Goal: Information Seeking & Learning: Learn about a topic

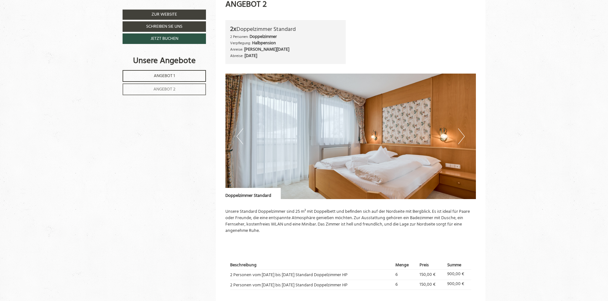
scroll to position [796, 0]
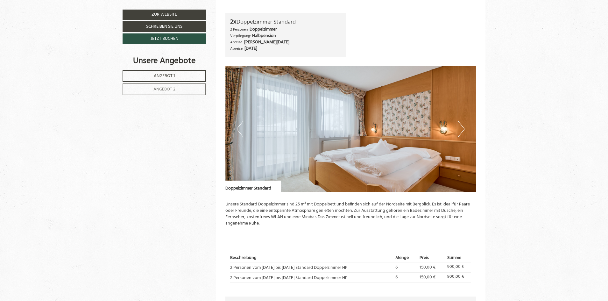
click at [463, 128] on button "Next" at bounding box center [461, 129] width 7 height 16
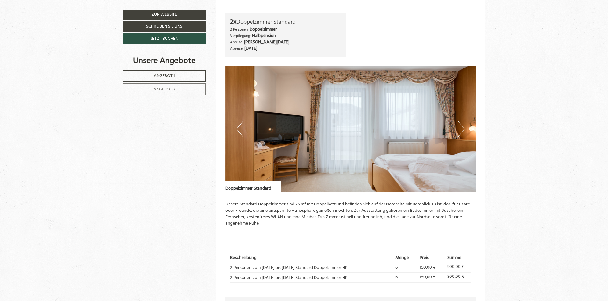
click at [463, 128] on button "Next" at bounding box center [461, 129] width 7 height 16
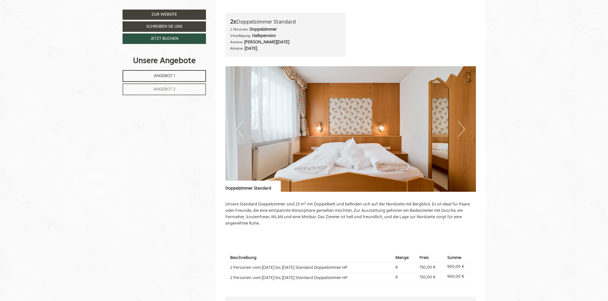
click at [463, 128] on button "Next" at bounding box center [461, 129] width 7 height 16
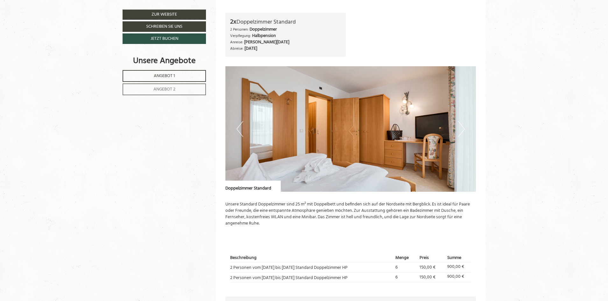
click at [463, 128] on button "Next" at bounding box center [461, 129] width 7 height 16
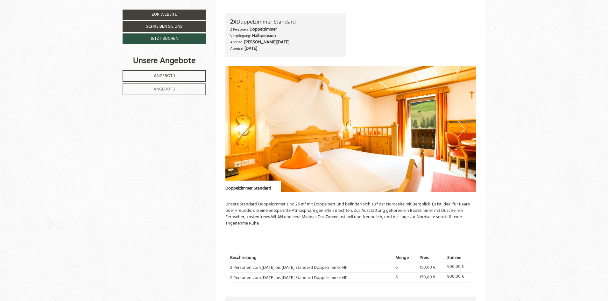
click at [463, 128] on button "Next" at bounding box center [461, 129] width 7 height 16
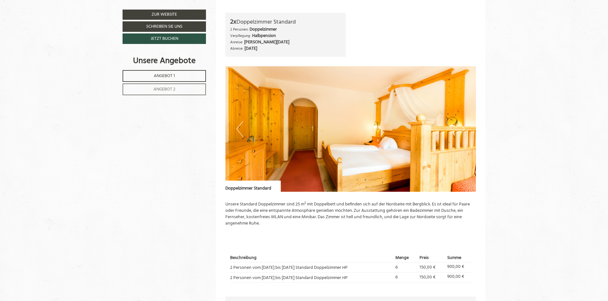
click at [463, 128] on button "Next" at bounding box center [461, 129] width 7 height 16
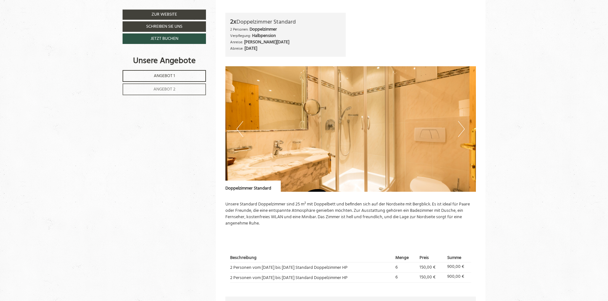
click at [463, 128] on button "Next" at bounding box center [461, 129] width 7 height 16
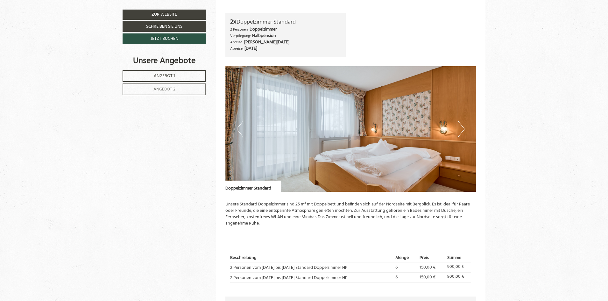
click at [463, 128] on button "Next" at bounding box center [461, 129] width 7 height 16
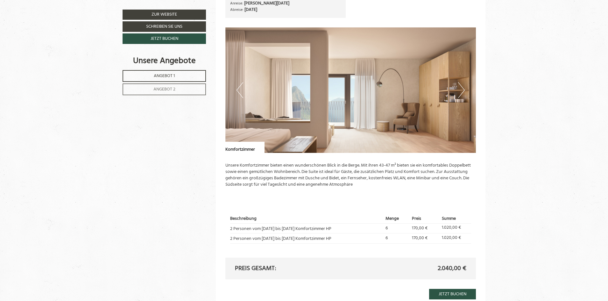
scroll to position [446, 0]
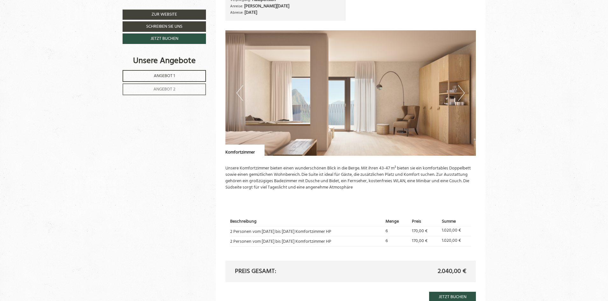
click at [461, 92] on button "Next" at bounding box center [461, 93] width 7 height 16
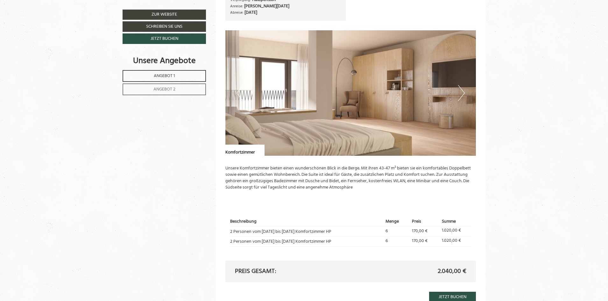
click at [461, 92] on button "Next" at bounding box center [461, 93] width 7 height 16
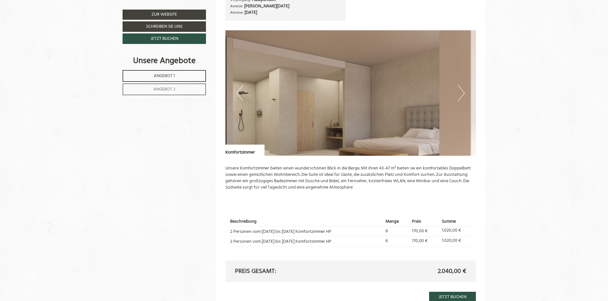
click at [461, 92] on button "Next" at bounding box center [461, 93] width 7 height 16
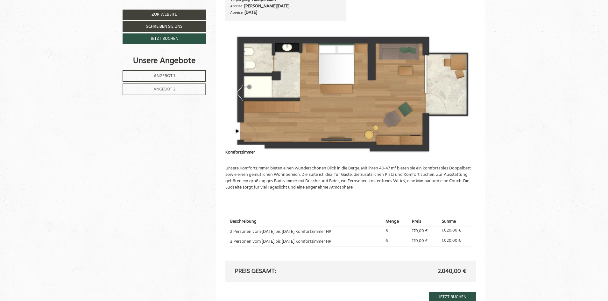
click at [461, 93] on button "Next" at bounding box center [461, 93] width 7 height 16
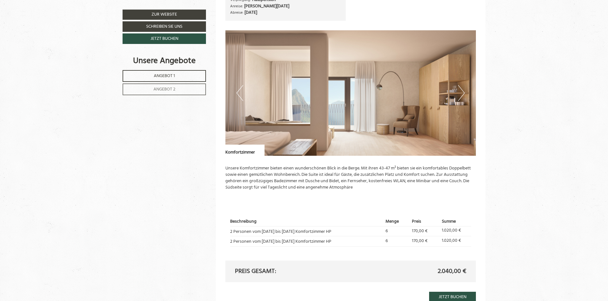
click at [461, 93] on button "Next" at bounding box center [461, 93] width 7 height 16
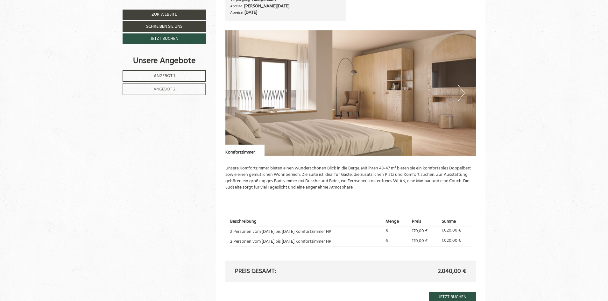
click at [461, 93] on button "Next" at bounding box center [461, 93] width 7 height 16
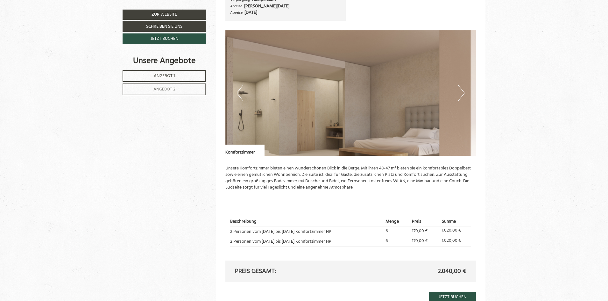
click at [461, 93] on button "Next" at bounding box center [461, 93] width 7 height 16
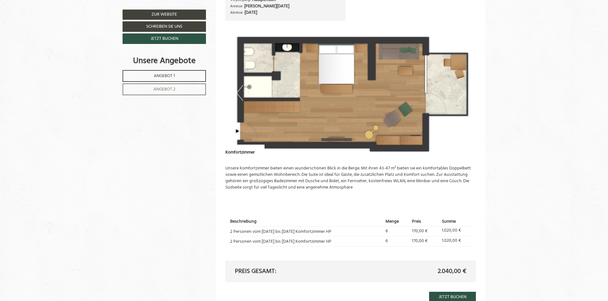
click at [461, 93] on button "Next" at bounding box center [461, 93] width 7 height 16
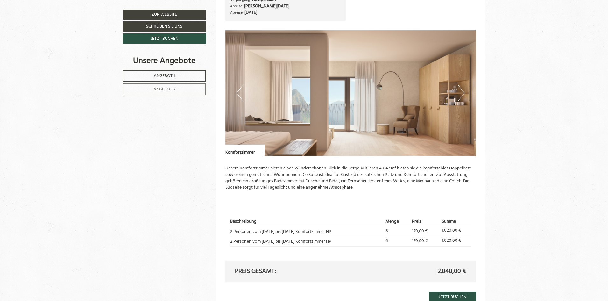
click at [461, 93] on button "Next" at bounding box center [461, 93] width 7 height 16
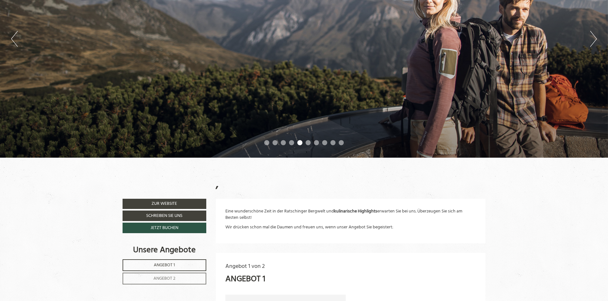
scroll to position [32, 0]
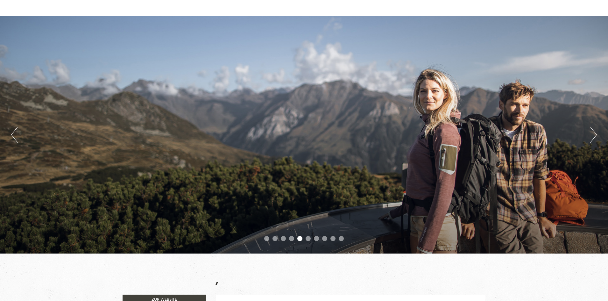
drag, startPoint x: 352, startPoint y: 147, endPoint x: 264, endPoint y: 148, distance: 88.8
click at [270, 147] on div "Previous Next 1 2 3 4 5 6 7 8 9 10" at bounding box center [304, 134] width 608 height 237
click at [589, 140] on div "Previous Next 1 2 3 4 5 6 7 8 9 10" at bounding box center [304, 134] width 608 height 237
click at [596, 137] on button "Next" at bounding box center [593, 135] width 7 height 16
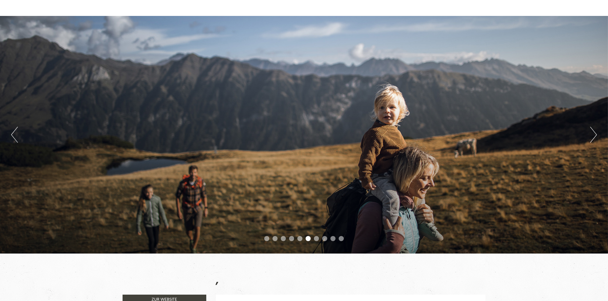
click at [594, 137] on button "Next" at bounding box center [593, 135] width 7 height 16
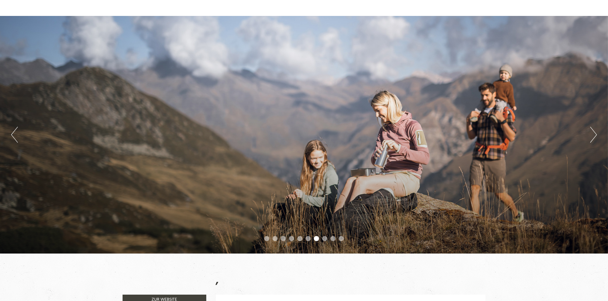
click at [594, 137] on button "Next" at bounding box center [593, 135] width 7 height 16
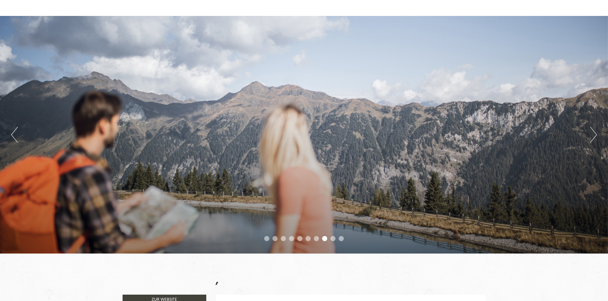
click at [593, 137] on button "Next" at bounding box center [593, 135] width 7 height 16
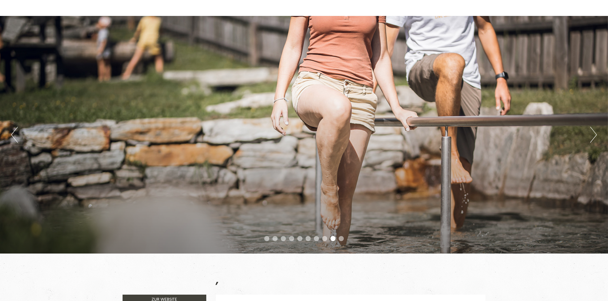
click at [593, 137] on button "Next" at bounding box center [593, 135] width 7 height 16
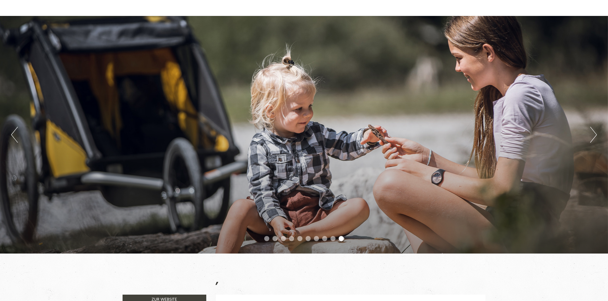
click at [593, 137] on button "Next" at bounding box center [593, 135] width 7 height 16
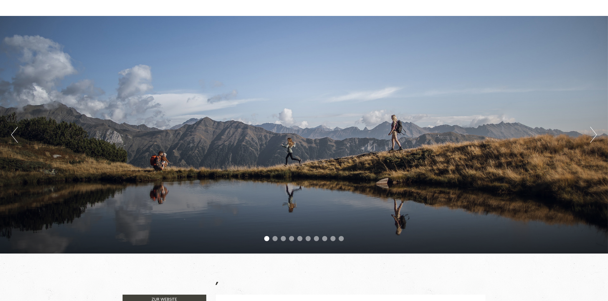
click at [593, 137] on button "Next" at bounding box center [593, 135] width 7 height 16
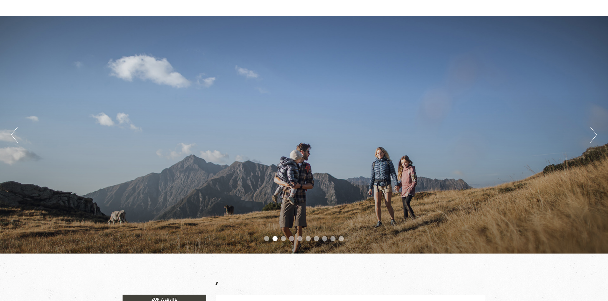
click at [593, 137] on button "Next" at bounding box center [593, 135] width 7 height 16
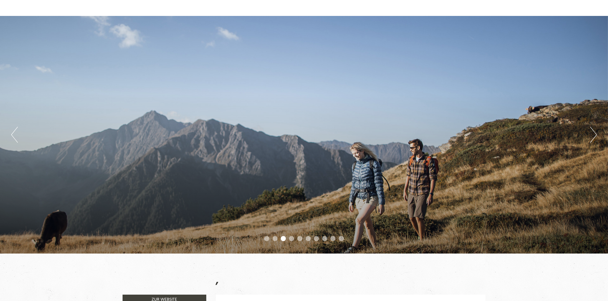
click at [593, 137] on button "Next" at bounding box center [593, 135] width 7 height 16
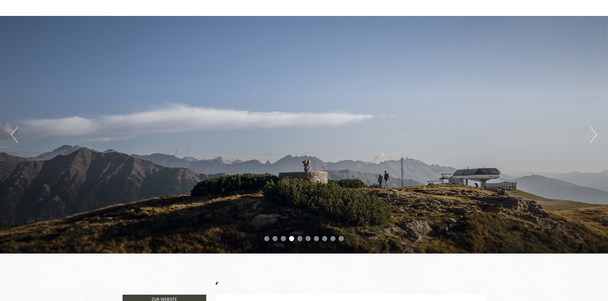
click at [593, 138] on button "Next" at bounding box center [593, 135] width 7 height 16
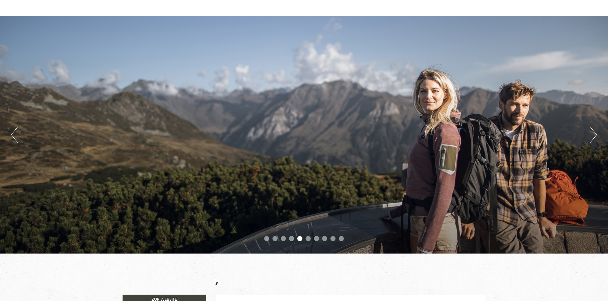
click at [593, 138] on button "Next" at bounding box center [593, 135] width 7 height 16
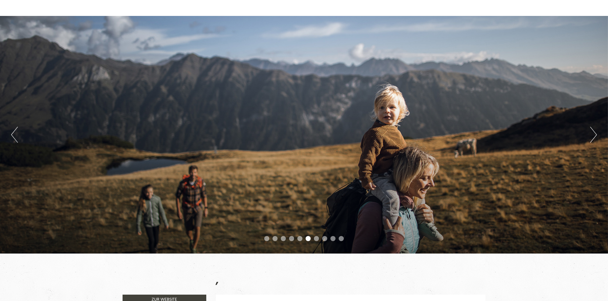
click at [593, 138] on button "Next" at bounding box center [593, 135] width 7 height 16
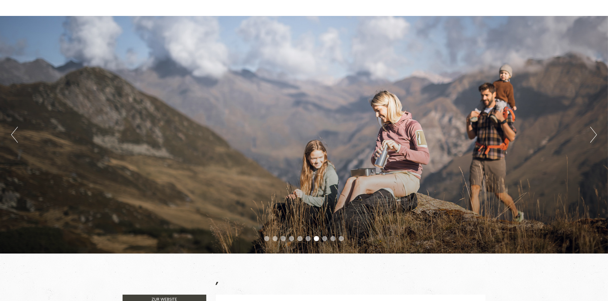
click at [593, 138] on button "Next" at bounding box center [593, 135] width 7 height 16
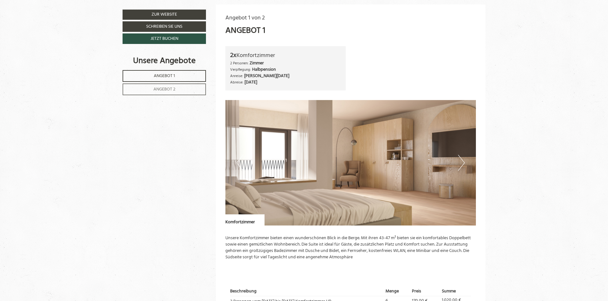
scroll to position [414, 0]
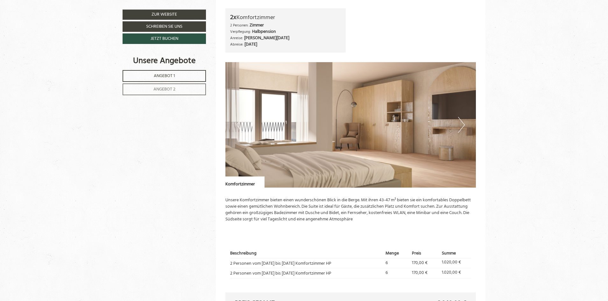
click at [463, 126] on button "Next" at bounding box center [461, 125] width 7 height 16
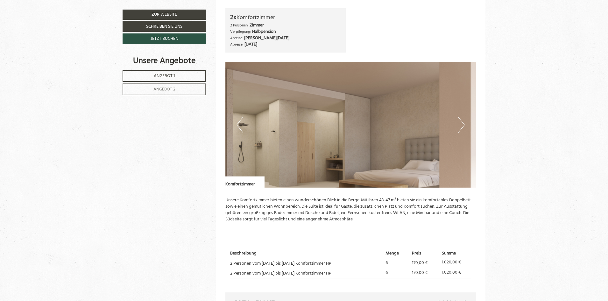
click at [461, 126] on button "Next" at bounding box center [461, 125] width 7 height 16
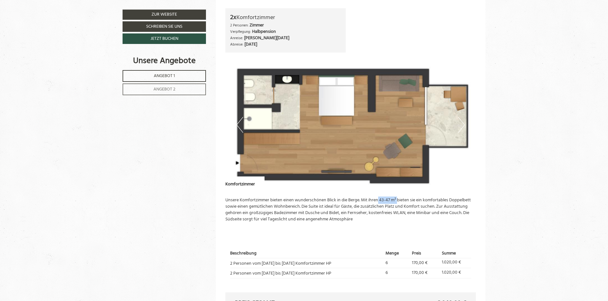
drag, startPoint x: 378, startPoint y: 201, endPoint x: 398, endPoint y: 200, distance: 19.8
click at [398, 200] on p "Unsere Komfortzimmer bieten einen wunderschönen Blick in die Berge. Mit ihren 4…" at bounding box center [350, 209] width 251 height 25
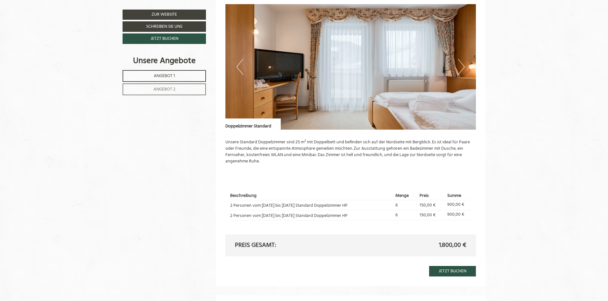
scroll to position [859, 0]
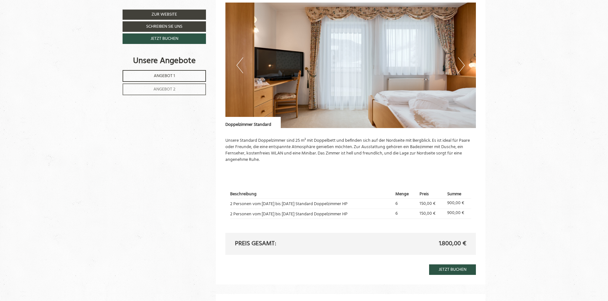
click at [461, 65] on button "Next" at bounding box center [461, 65] width 7 height 16
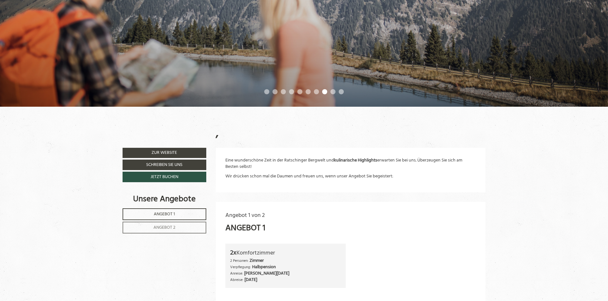
scroll to position [178, 0]
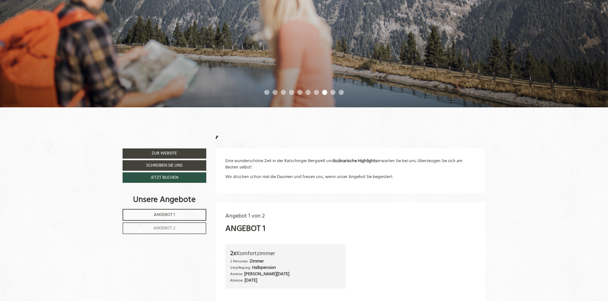
click at [166, 215] on span "Angebot 1" at bounding box center [164, 214] width 21 height 7
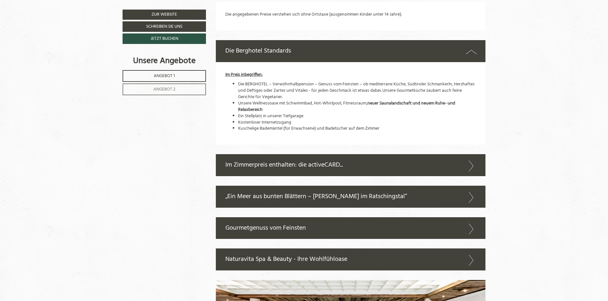
scroll to position [794, 0]
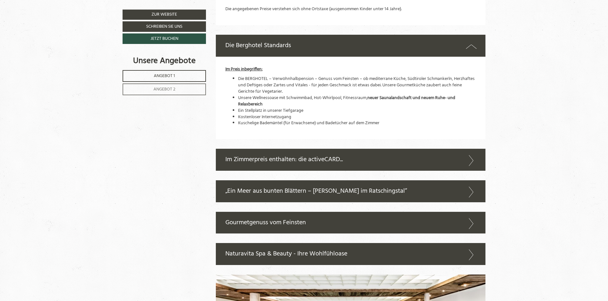
click at [348, 224] on div "Gourmetgenuss vom Feinsten" at bounding box center [351, 223] width 270 height 22
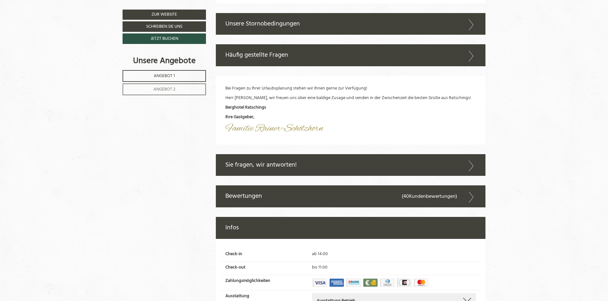
scroll to position [1749, 0]
